Goal: Transaction & Acquisition: Subscribe to service/newsletter

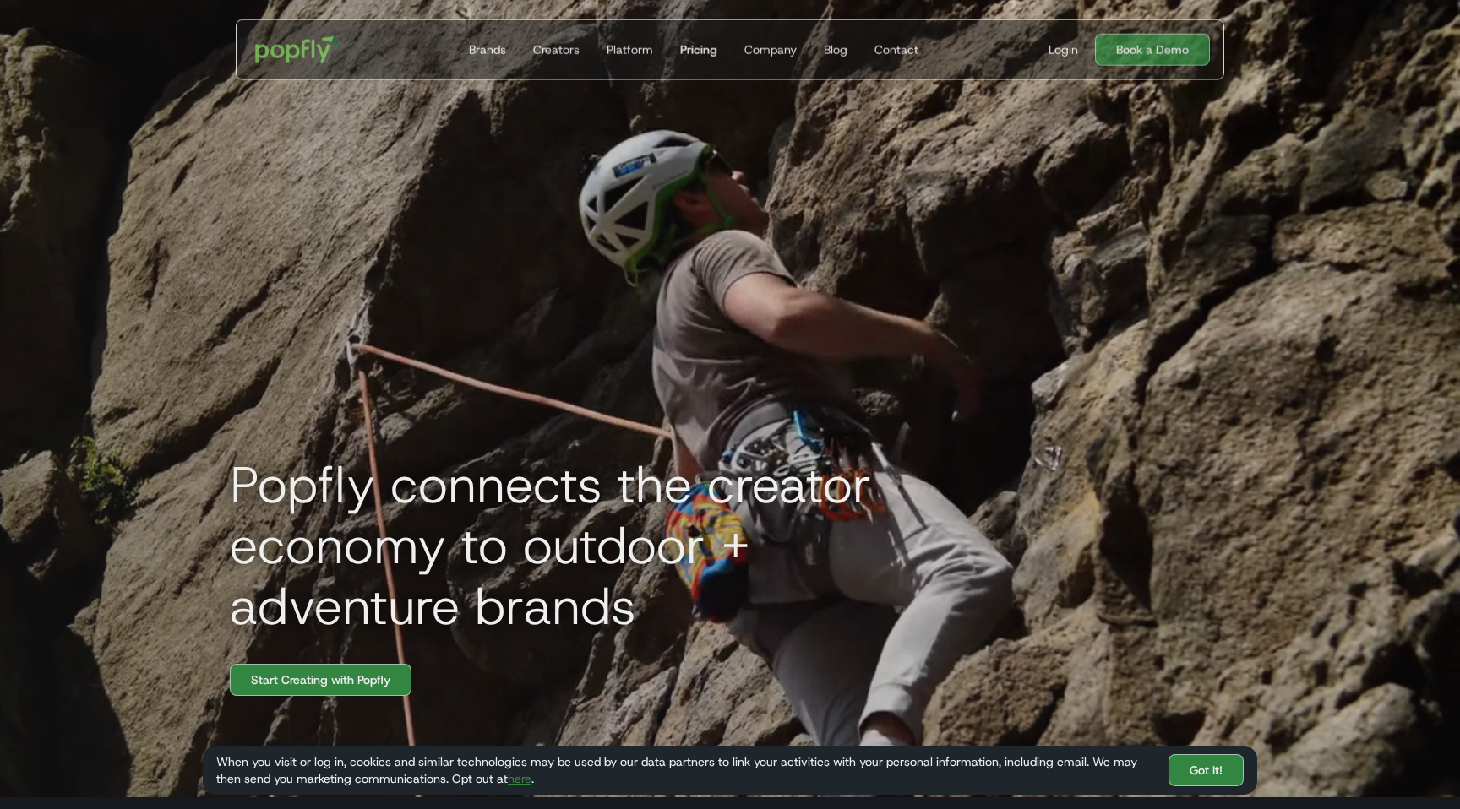
click at [700, 35] on link "Pricing" at bounding box center [698, 49] width 51 height 59
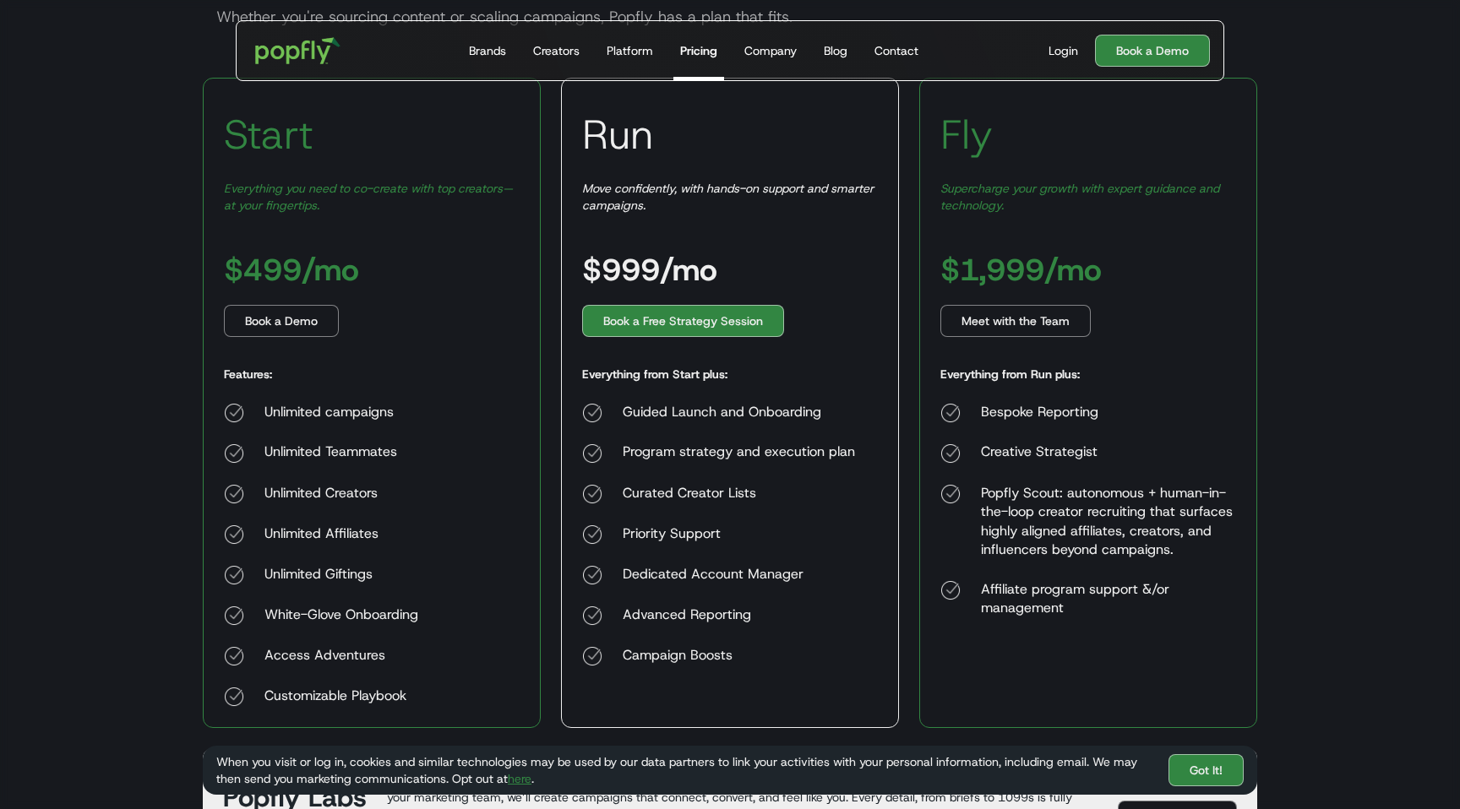
scroll to position [274, 0]
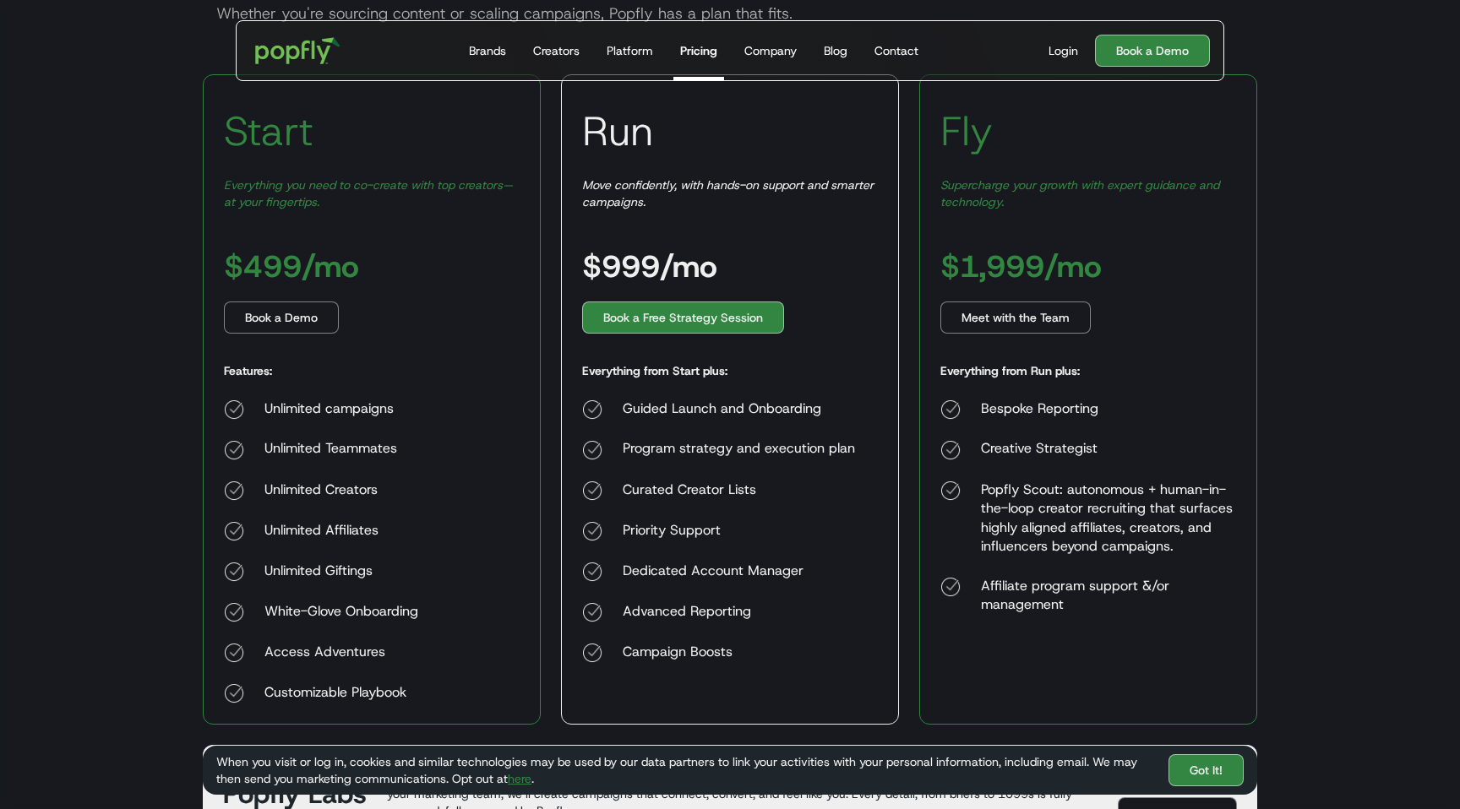
click at [95, 421] on body "Get Started Today Brands Creators Platform Pricing Company Blog Contact For Bra…" at bounding box center [730, 716] width 1460 height 1980
